Goal: Browse casually

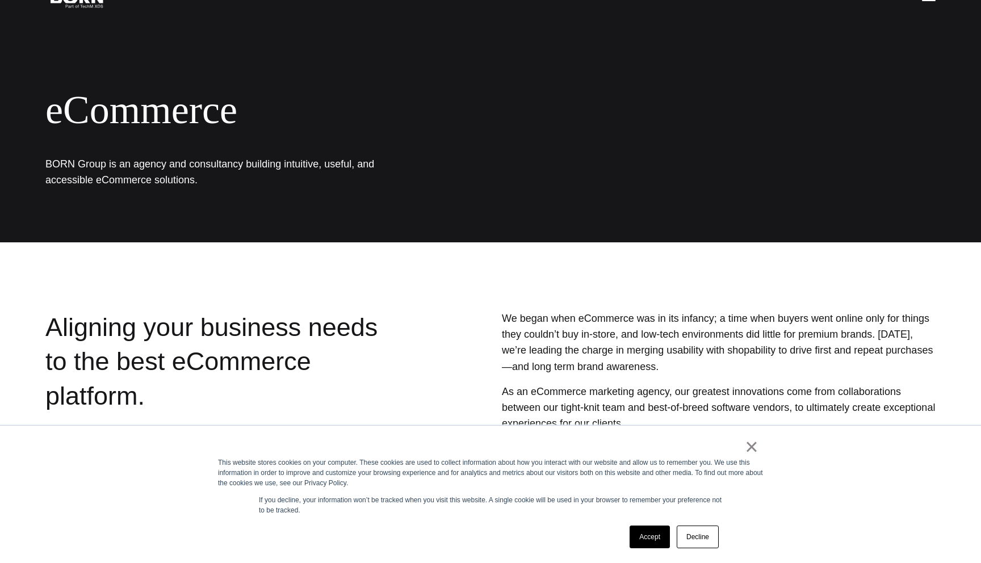
scroll to position [64, 0]
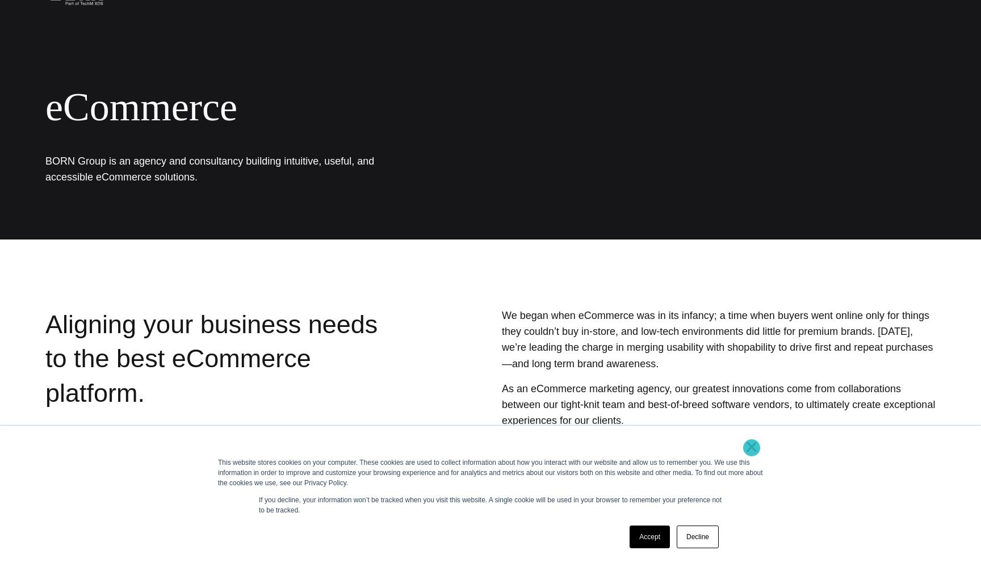
click at [752, 447] on link "×" at bounding box center [752, 447] width 14 height 10
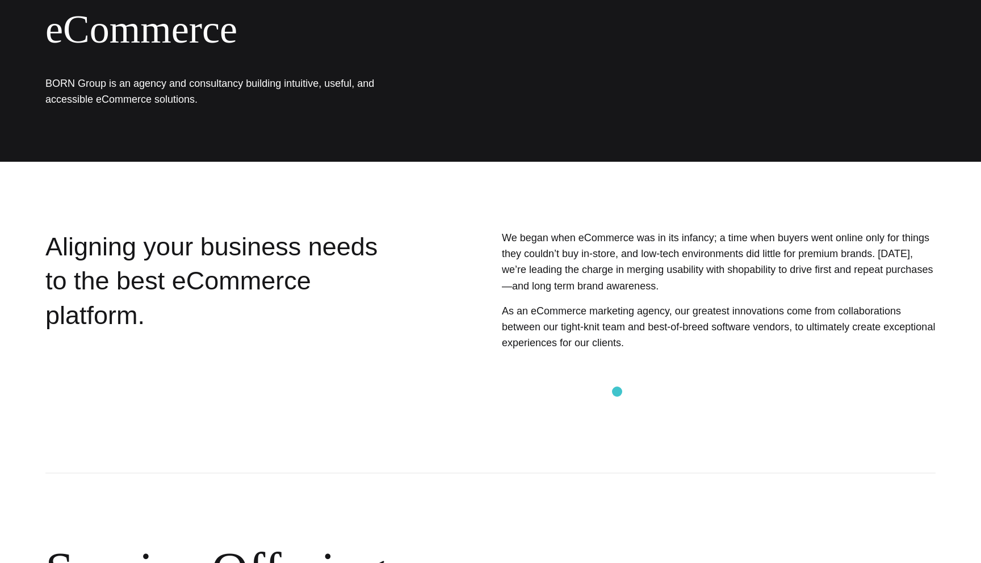
scroll to position [0, 0]
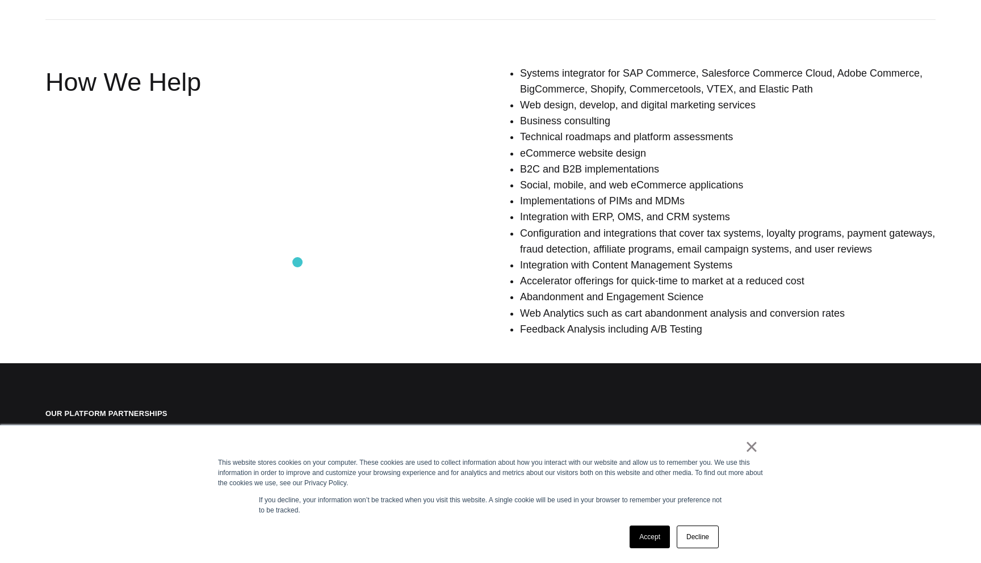
scroll to position [806, 0]
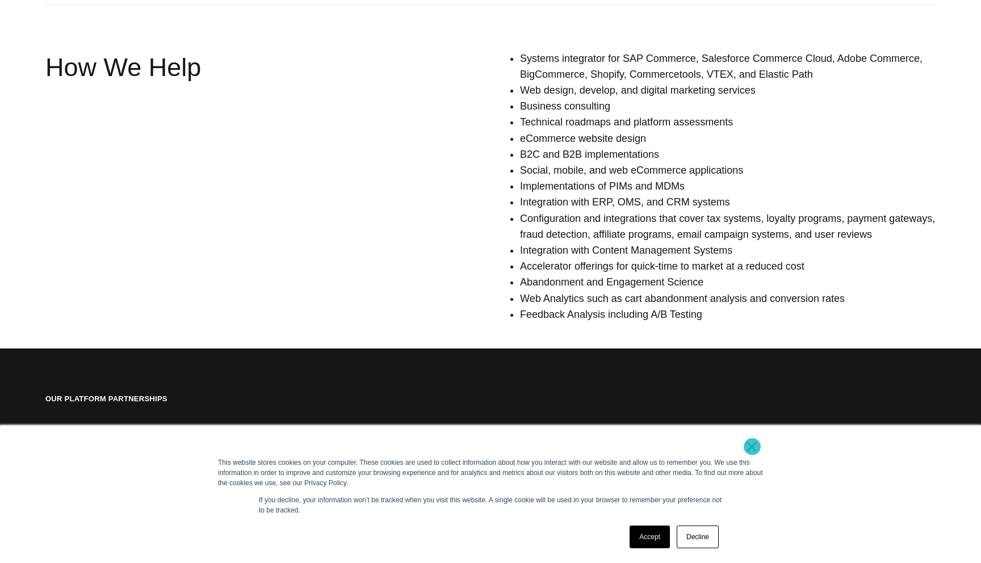
click at [752, 447] on link "×" at bounding box center [752, 447] width 14 height 10
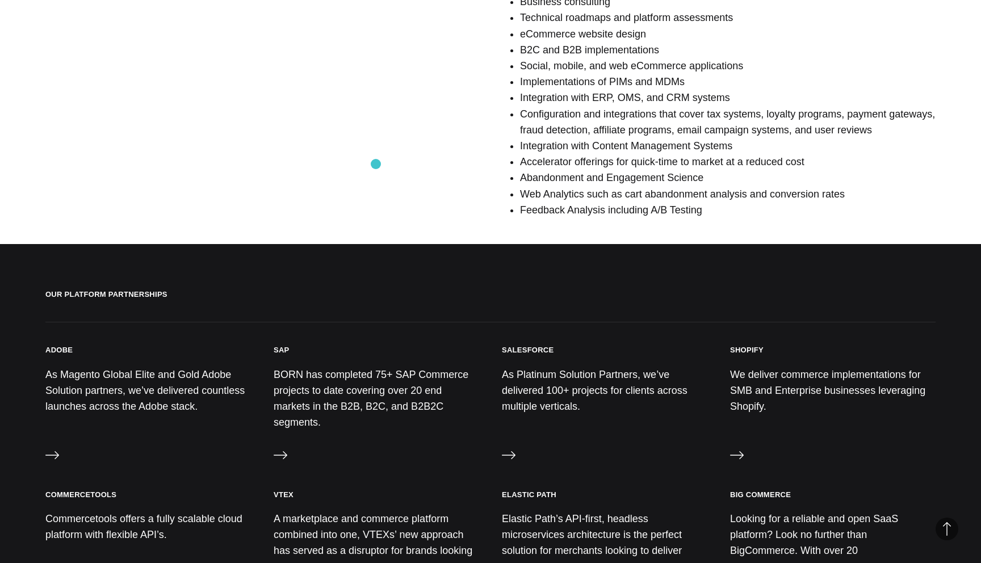
scroll to position [917, 0]
